Goal: Answer question/provide support: Share knowledge or assist other users

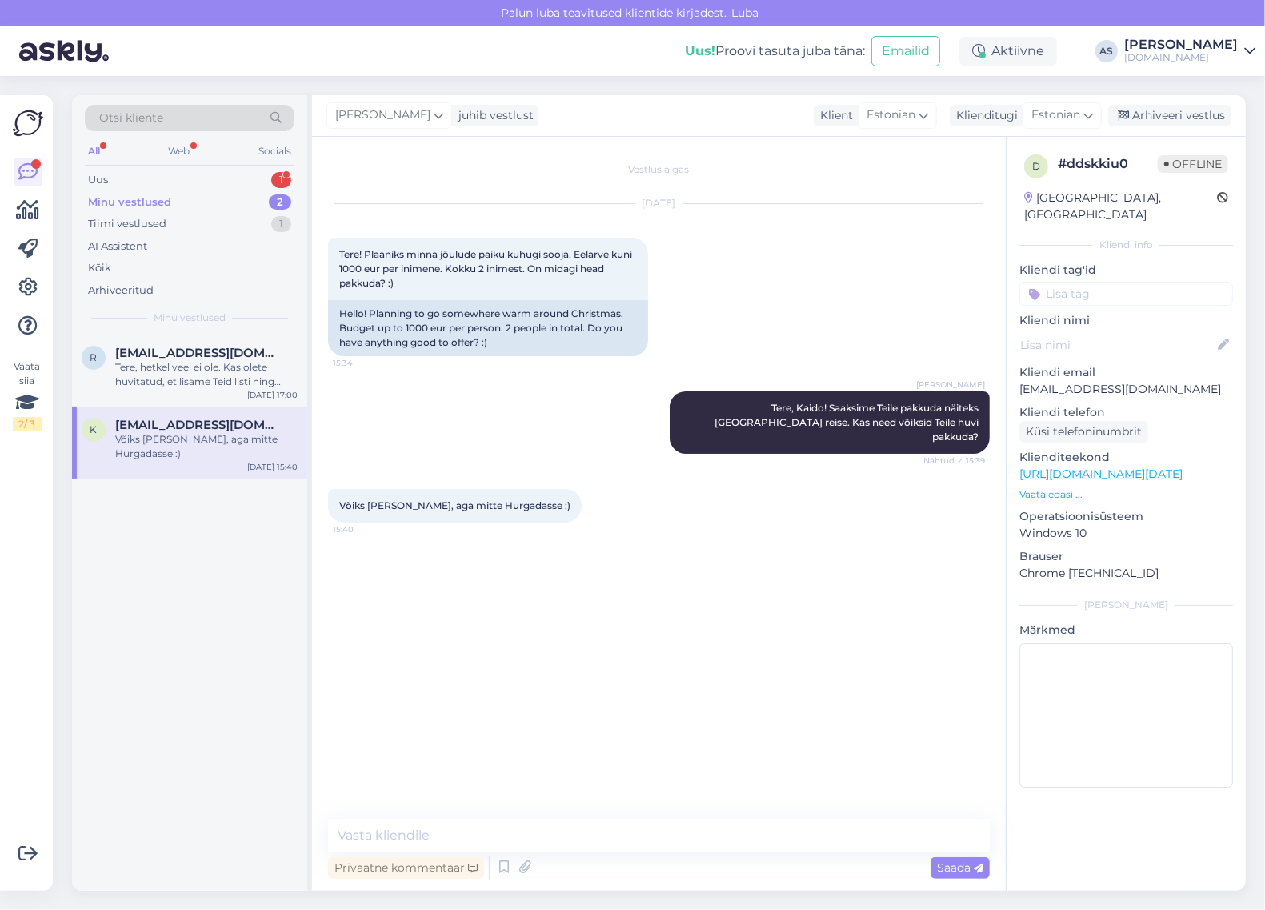
drag, startPoint x: 0, startPoint y: 0, endPoint x: 214, endPoint y: 201, distance: 293.7
click at [216, 196] on div "Minu vestlused 2" at bounding box center [190, 202] width 210 height 22
click at [204, 362] on div "Tere, hetkel veel ei ole. Kas olete huvitatud, et lisame Teid listi ning teavit…" at bounding box center [206, 374] width 182 height 29
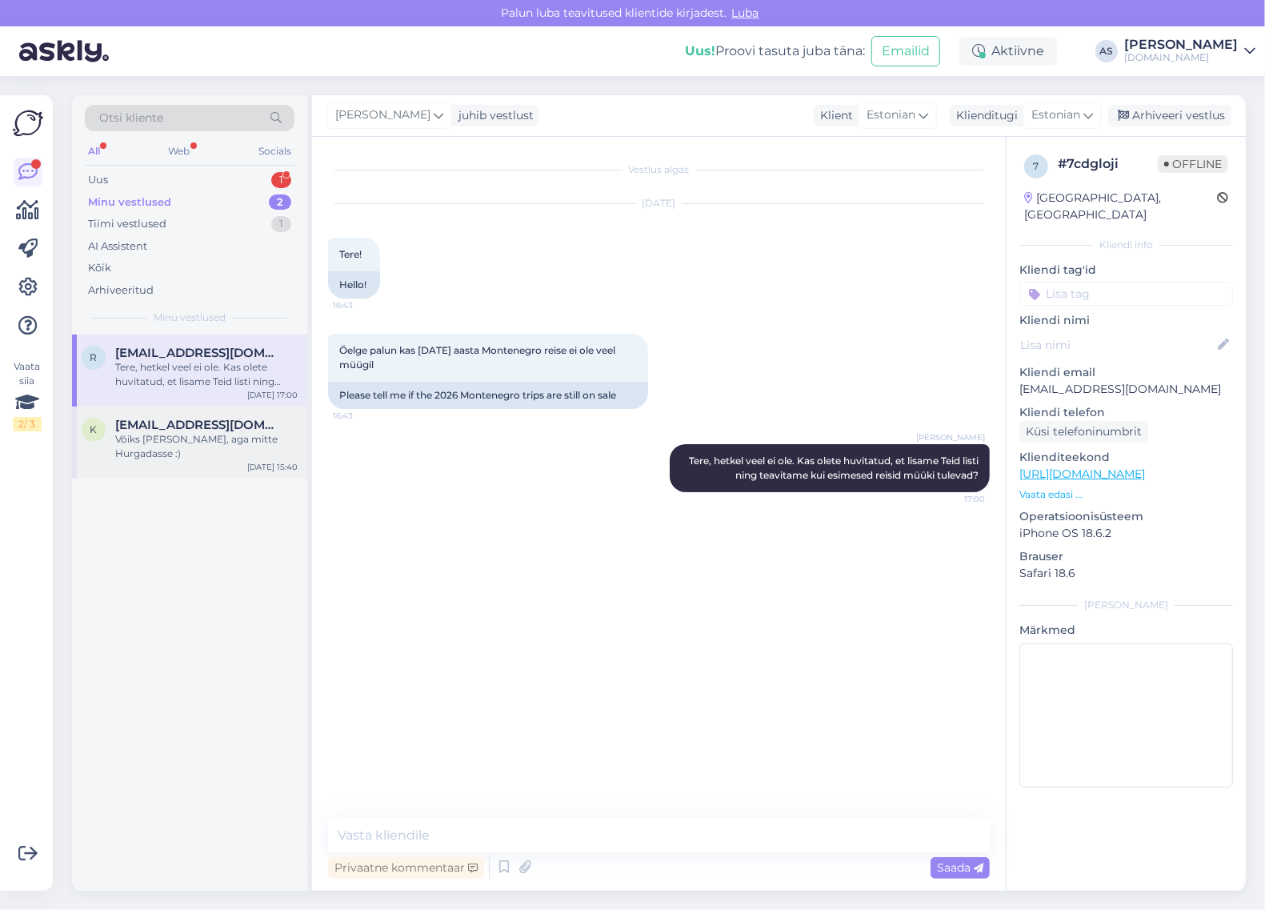
click at [204, 429] on span "[EMAIL_ADDRESS][DOMAIN_NAME]" at bounding box center [198, 425] width 166 height 14
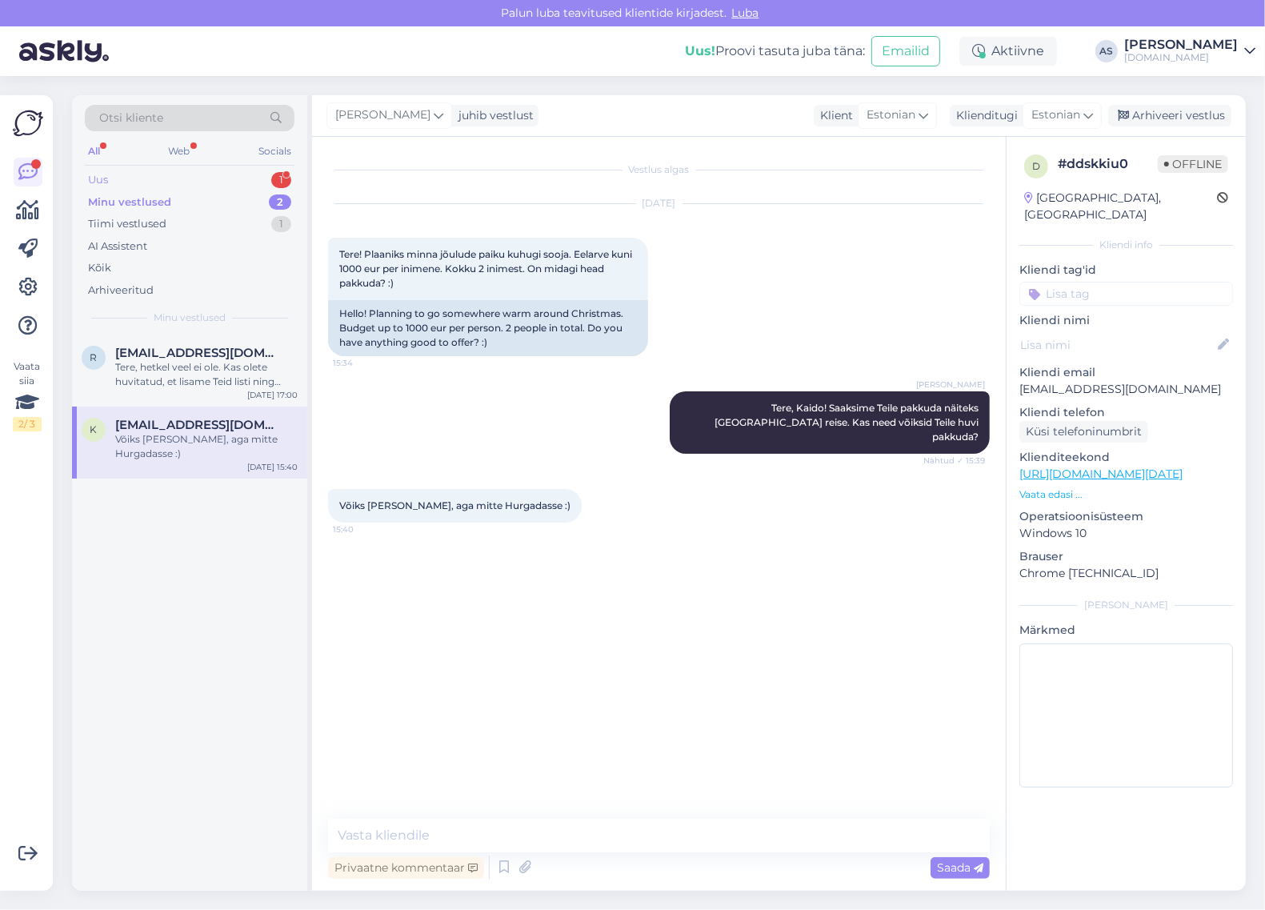
click at [221, 188] on div "Uus 1" at bounding box center [190, 180] width 210 height 22
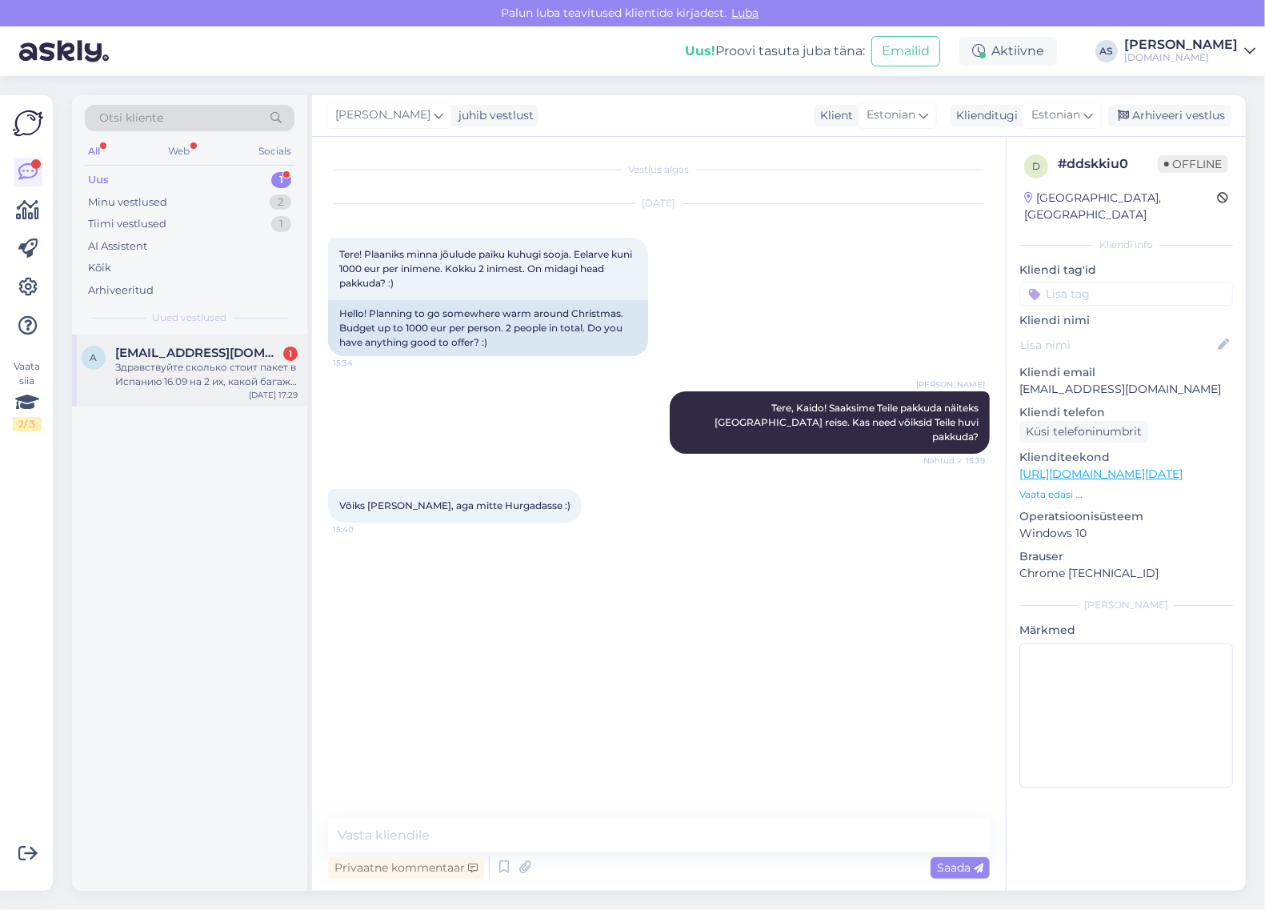
click at [209, 358] on span "[EMAIL_ADDRESS][DOMAIN_NAME]" at bounding box center [198, 353] width 166 height 14
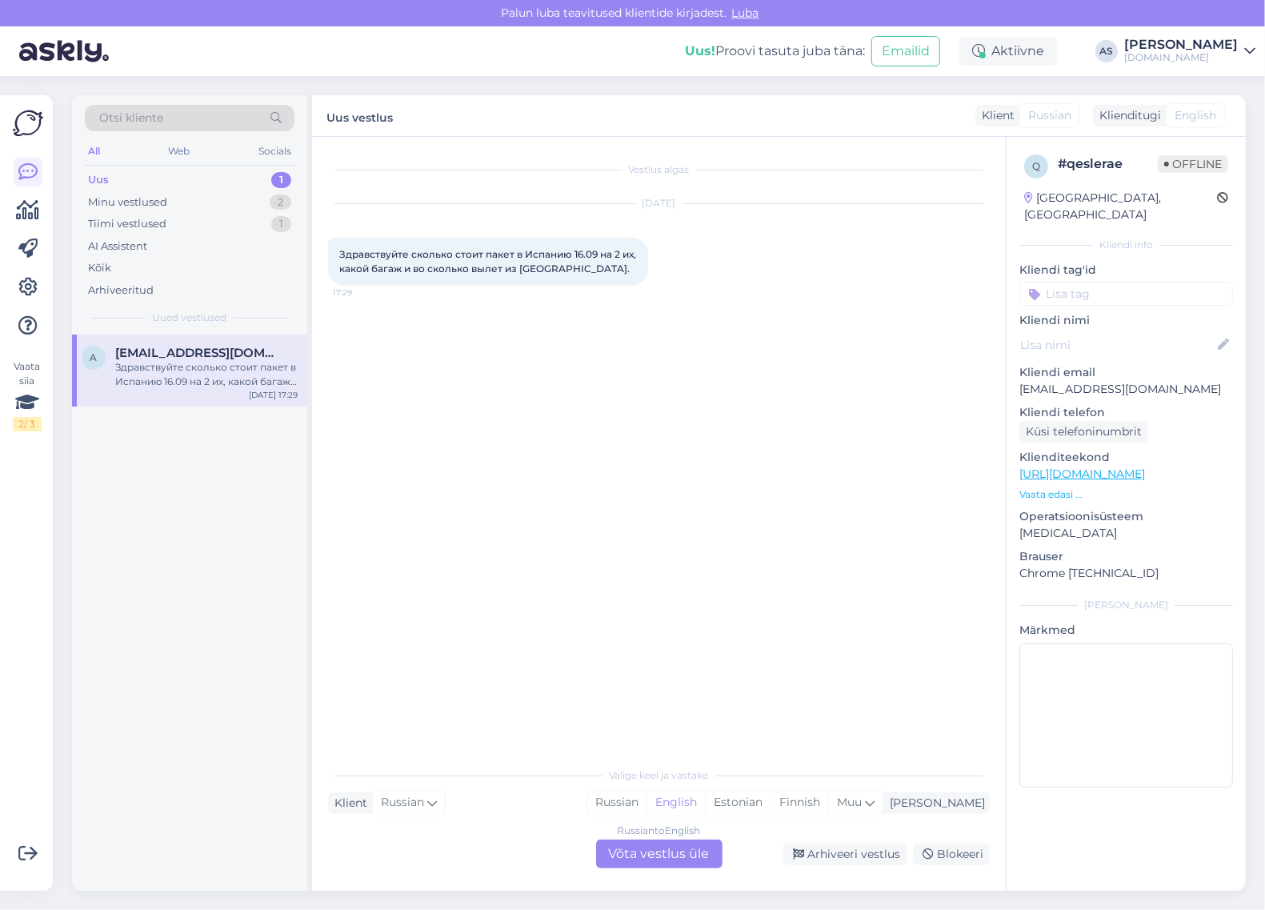
click at [644, 862] on div "Russian to English Võta vestlus üle" at bounding box center [659, 853] width 126 height 29
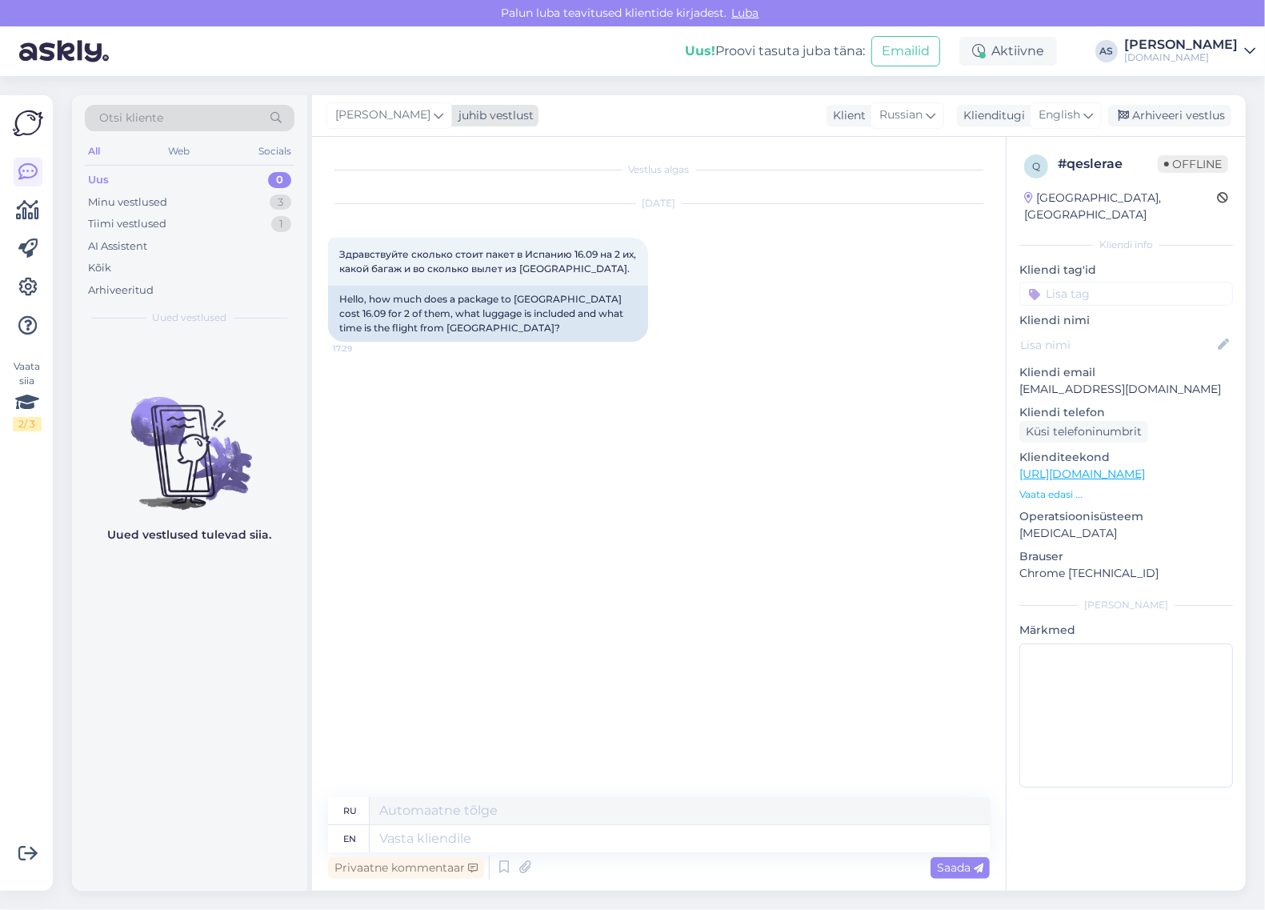
click at [498, 110] on div "juhib vestlust" at bounding box center [493, 115] width 82 height 17
type input "[PERSON_NAME]"
click at [440, 198] on div "[PERSON_NAME][EMAIL_ADDRESS][DOMAIN_NAME]" at bounding box center [435, 203] width 133 height 14
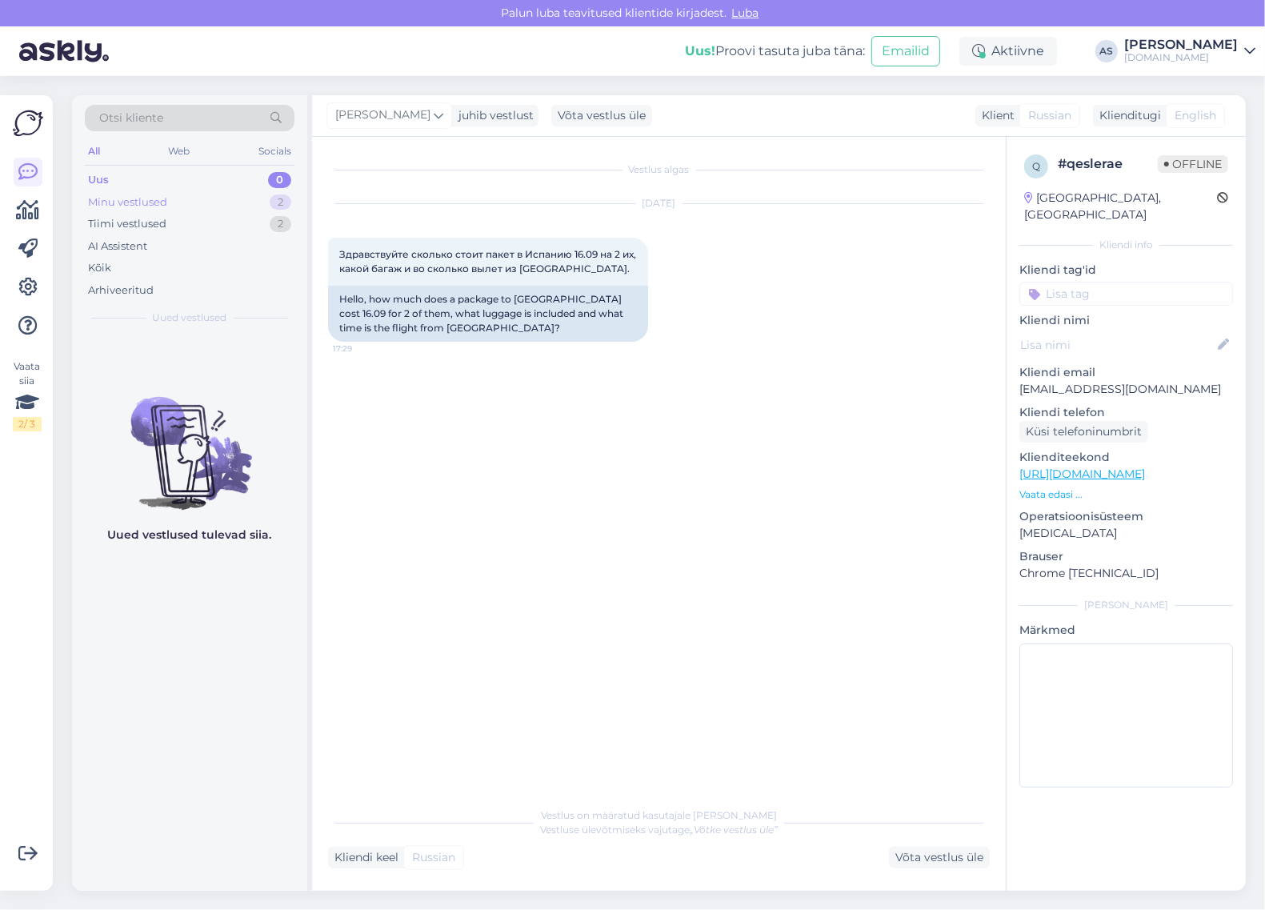
click at [249, 205] on div "Minu vestlused 2" at bounding box center [190, 202] width 210 height 22
